Goal: Communication & Community: Answer question/provide support

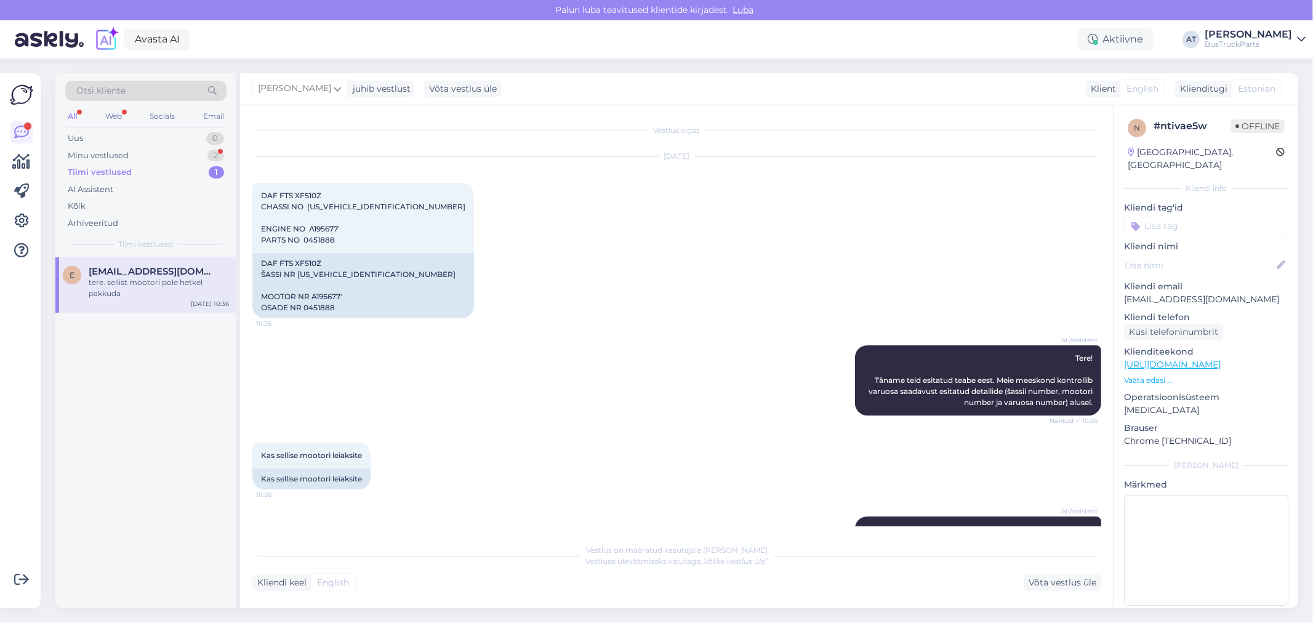
scroll to position [114, 0]
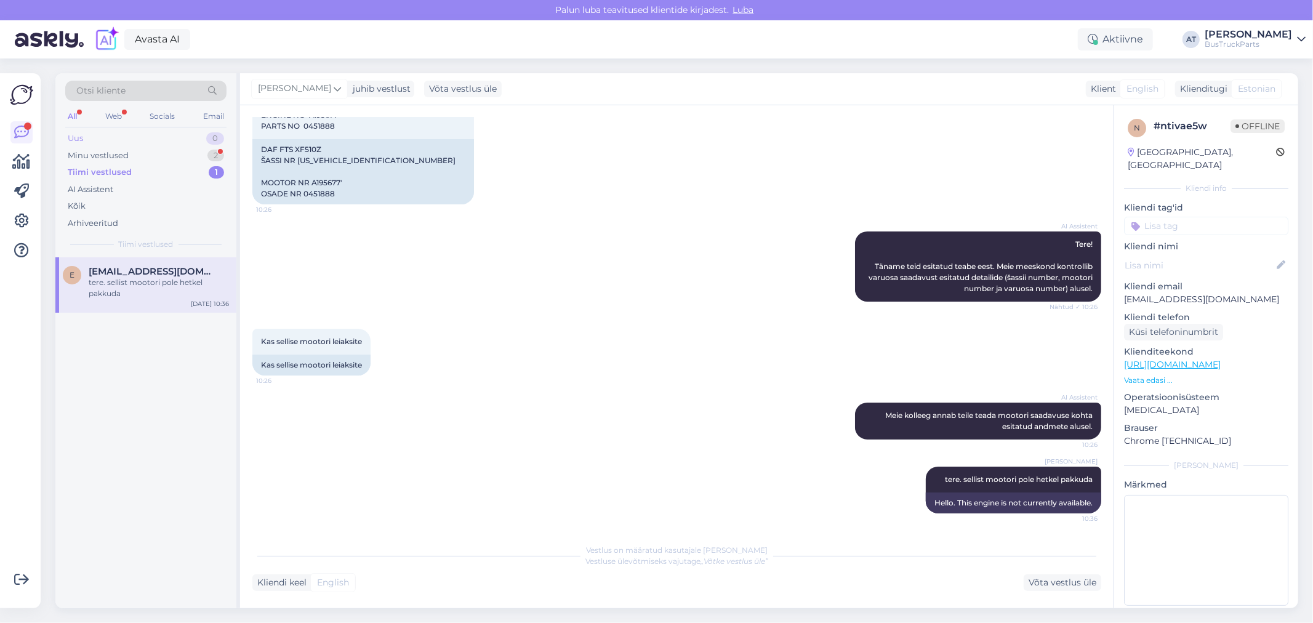
click at [111, 147] on div "Minu vestlused 2" at bounding box center [145, 155] width 161 height 17
click at [135, 287] on div "Como funciona a garantia?" at bounding box center [159, 282] width 140 height 11
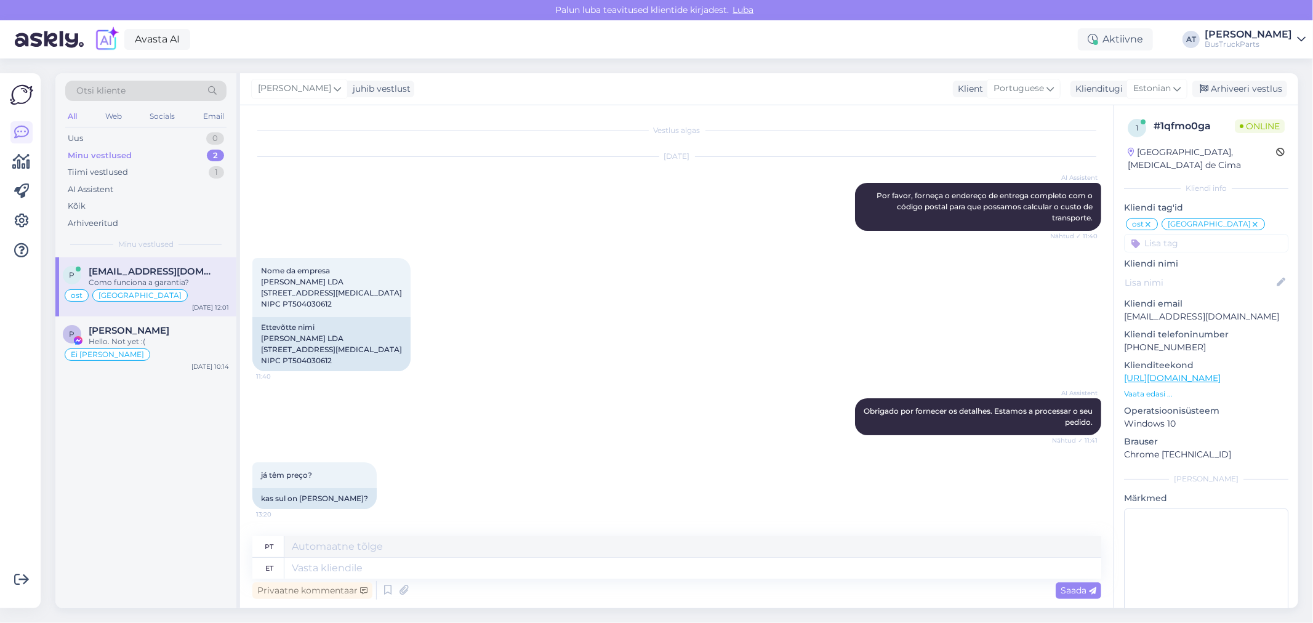
scroll to position [8442, 0]
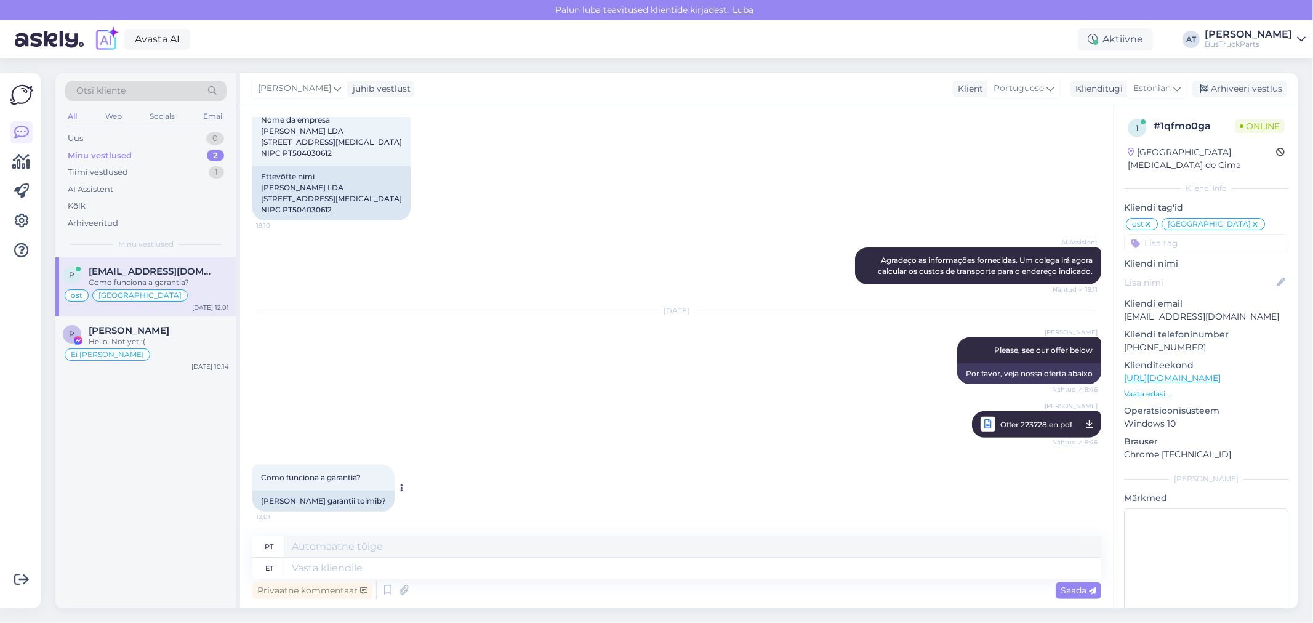
click at [334, 495] on div "[PERSON_NAME] garantii toimib?" at bounding box center [323, 500] width 142 height 21
click at [523, 551] on textarea at bounding box center [692, 546] width 817 height 21
click at [524, 568] on textarea at bounding box center [692, 568] width 817 height 21
type textarea "We h"
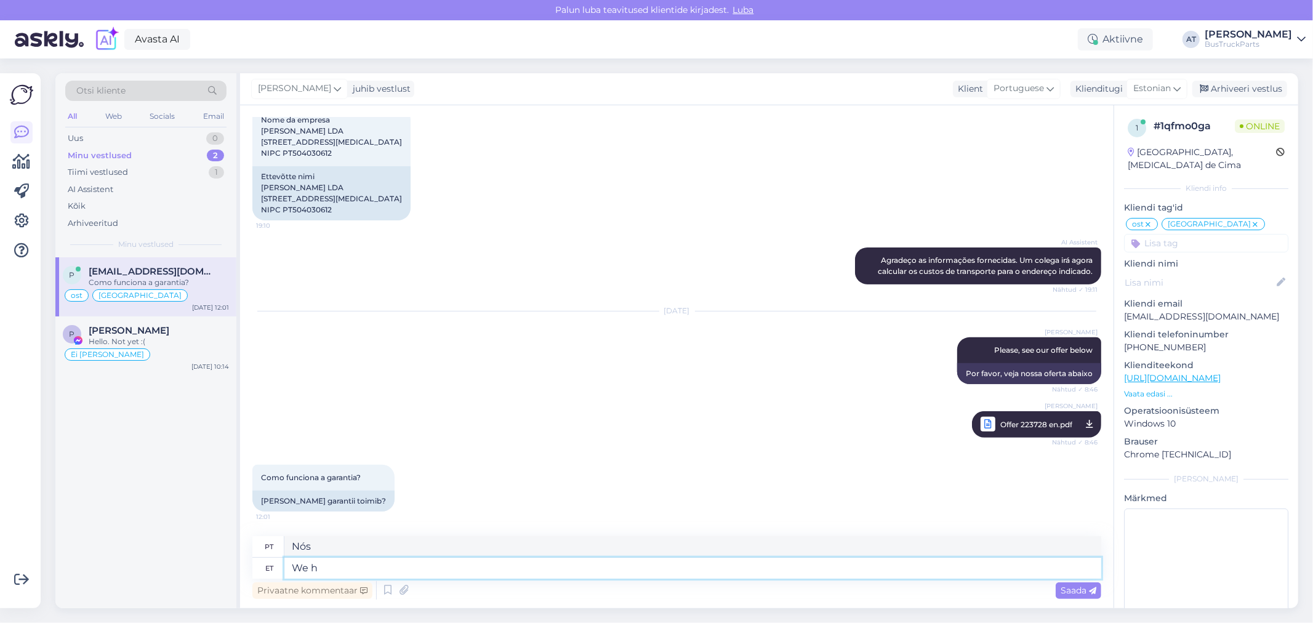
type textarea "Nós"
type textarea "We have"
type textarea "Nós temos"
type textarea "We have 6-months"
type textarea "Temos 6 meses"
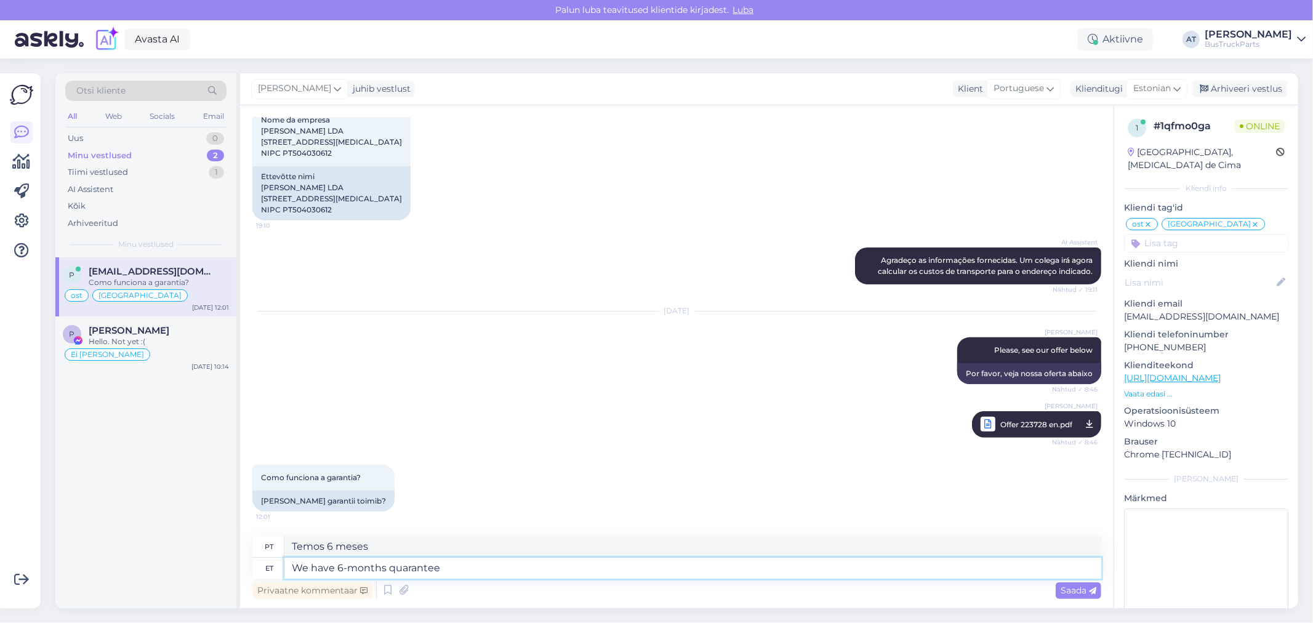
type textarea "We have 6-months quarantee :"
type textarea "Temos garantia de 6 meses"
type textarea "We have 6-months quarantee :)"
type textarea "Temos 6 meses de garantia :)"
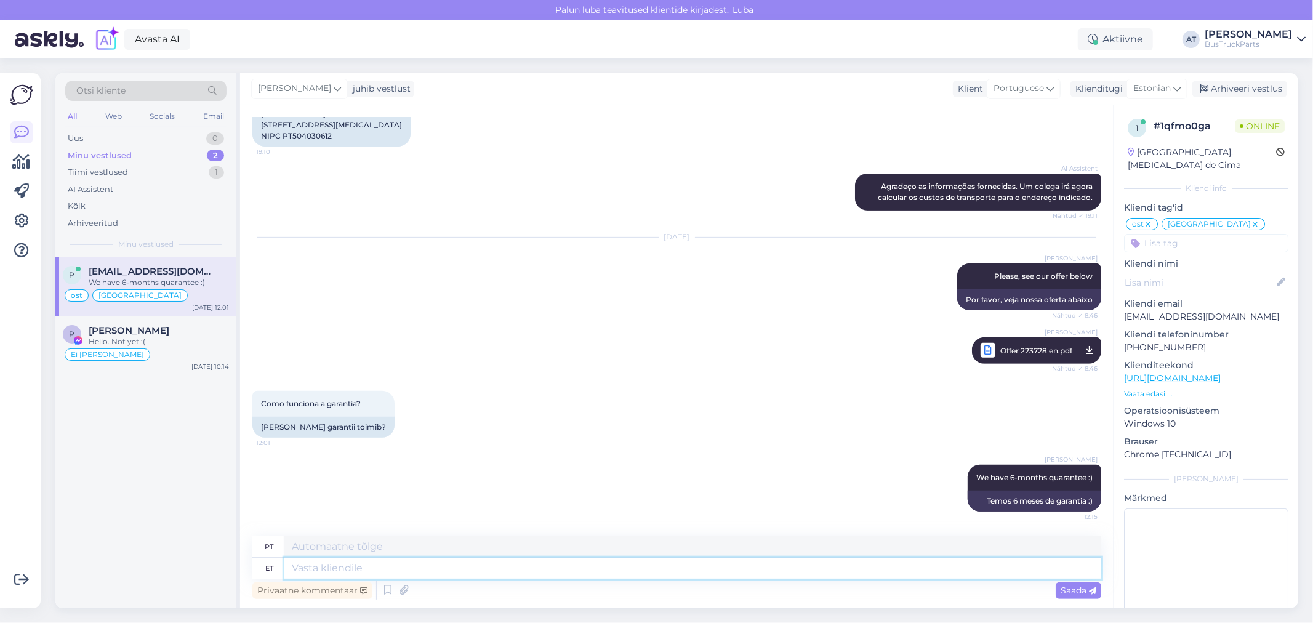
scroll to position [8516, 0]
